Goal: Navigation & Orientation: Find specific page/section

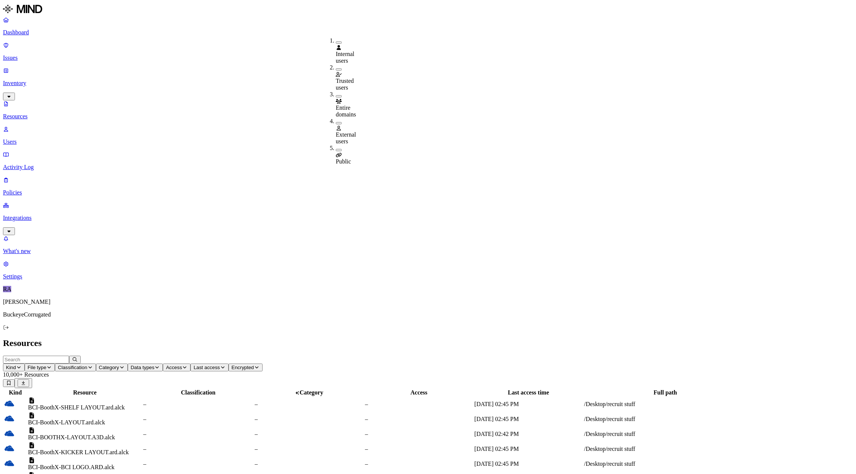
click at [35, 215] on p "Integrations" at bounding box center [428, 218] width 850 height 7
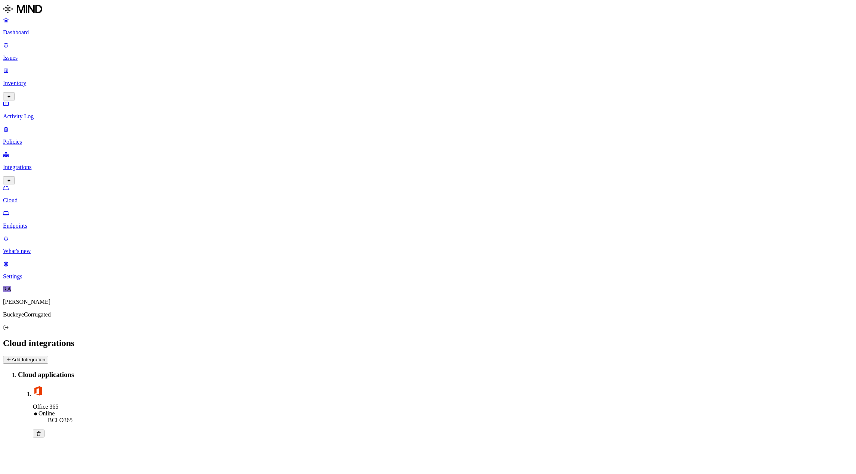
click at [35, 222] on p "Endpoints" at bounding box center [428, 225] width 850 height 7
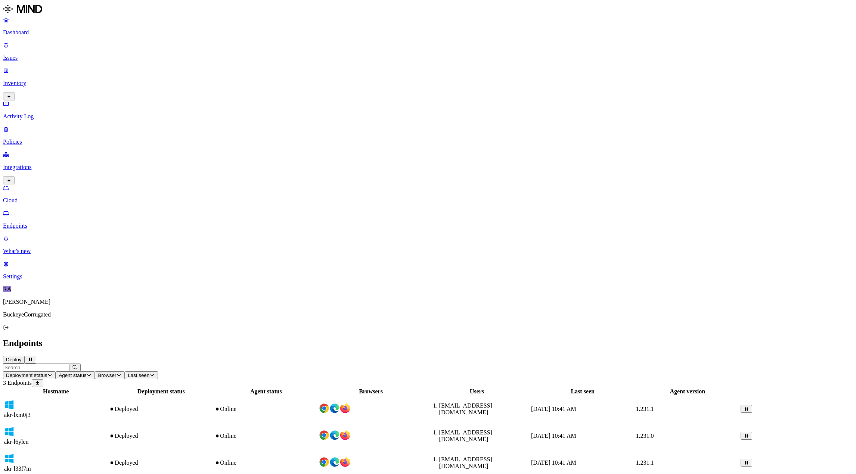
click at [318, 450] on td "Online" at bounding box center [266, 463] width 104 height 26
click at [317, 433] on div "Online" at bounding box center [265, 436] width 103 height 7
click at [317, 406] on div "Online" at bounding box center [265, 409] width 103 height 7
click at [317, 433] on div "Online" at bounding box center [265, 436] width 103 height 7
click at [317, 460] on div "Online" at bounding box center [265, 463] width 103 height 7
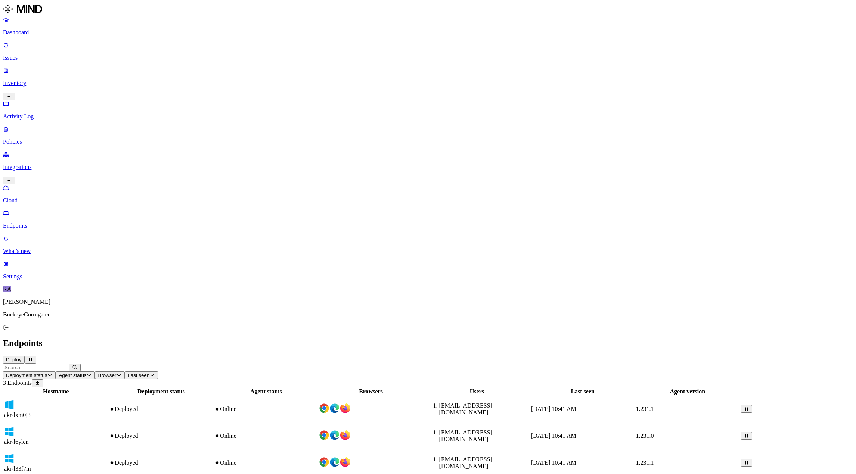
click at [318, 423] on td "Online" at bounding box center [266, 436] width 104 height 26
click at [317, 460] on div "Online" at bounding box center [265, 463] width 103 height 7
